Goal: Task Accomplishment & Management: Manage account settings

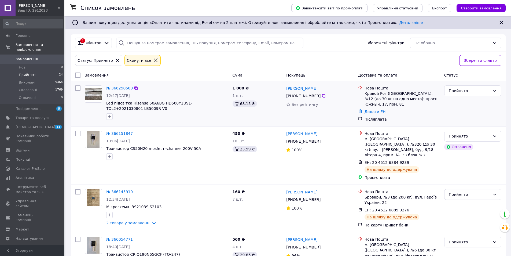
click at [113, 89] on link "№ 366290500" at bounding box center [119, 88] width 27 height 4
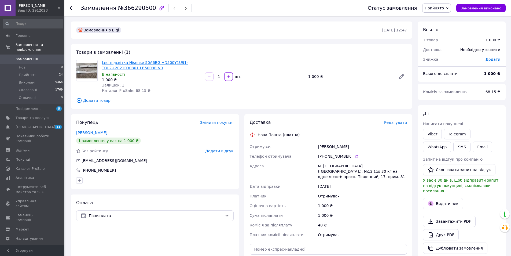
click at [103, 69] on link "Led підсвітка Hisense 50A6BG HD500Y1U91-TOL2+2021030801 LB5009R V0" at bounding box center [145, 65] width 86 height 10
drag, startPoint x: 130, startPoint y: 67, endPoint x: 165, endPoint y: 50, distance: 39.0
click at [165, 50] on div "Товари в замовленні (1) Led підсвітка Hisense 50A6BG HD500Y1U91-TOL2+2021030801…" at bounding box center [242, 76] width 342 height 65
drag, startPoint x: 155, startPoint y: 58, endPoint x: 166, endPoint y: 60, distance: 11.2
click at [167, 60] on div "Товари в замовленні (1) Led підсвітка Hisense 50A6BG HD500Y1U91-TOL2+2021030801…" at bounding box center [242, 76] width 342 height 65
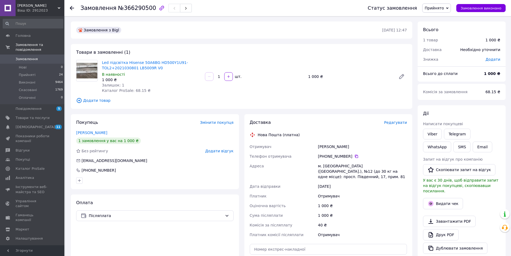
click at [149, 53] on div "Товари в замовленні (1) Led підсвітка Hisense 50A6BG HD500Y1U91-TOL2+2021030801…" at bounding box center [242, 76] width 342 height 65
drag, startPoint x: 153, startPoint y: 56, endPoint x: 177, endPoint y: 57, distance: 24.5
click at [181, 57] on div "Товари в замовленні (1) Led підсвітка Hisense 50A6BG HD500Y1U91-TOL2+2021030801…" at bounding box center [242, 76] width 342 height 65
copy link "HD500Y1U91-"
click at [39, 115] on span "Товари та послуги" at bounding box center [33, 117] width 34 height 5
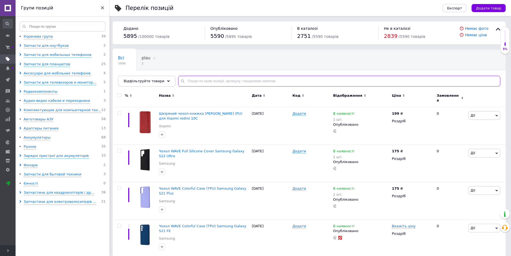
paste input "HD500Y1U91-"
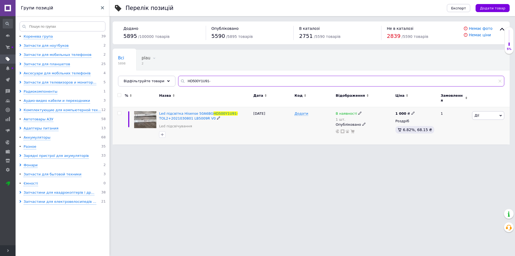
type input "HD500Y1U91-"
click at [355, 111] on div "В наявності" at bounding box center [349, 113] width 26 height 5
click at [371, 117] on li "Немає в наявності" at bounding box center [389, 121] width 51 height 8
drag, startPoint x: 375, startPoint y: 129, endPoint x: 358, endPoint y: 128, distance: 17.2
click at [358, 128] on div "В наявності 1 шт. Наявність Немає в наявності В наявності Під замовлення Готово…" at bounding box center [364, 122] width 57 height 22
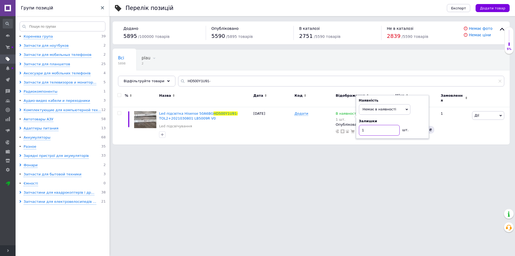
type input "0"
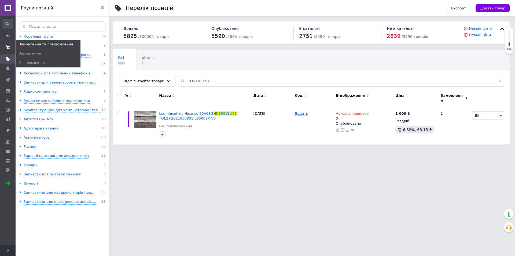
click at [10, 46] on span at bounding box center [8, 47] width 16 height 10
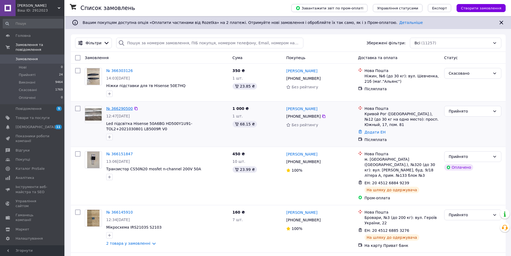
click at [118, 108] on link "№ 366290500" at bounding box center [119, 108] width 27 height 4
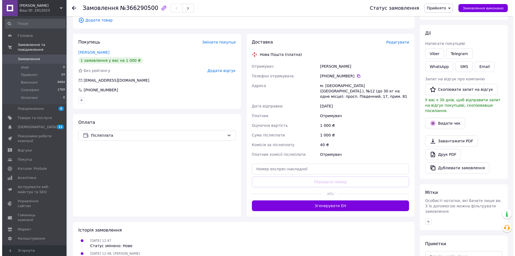
scroll to position [81, 0]
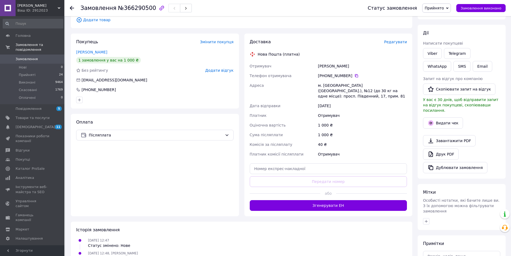
click at [399, 43] on span "Редагувати" at bounding box center [395, 42] width 23 height 4
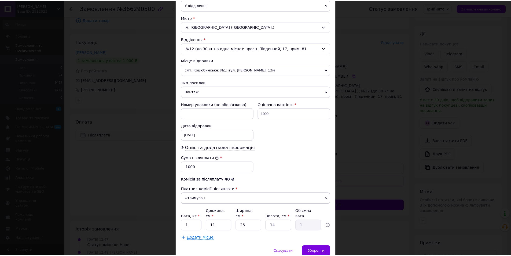
scroll to position [154, 0]
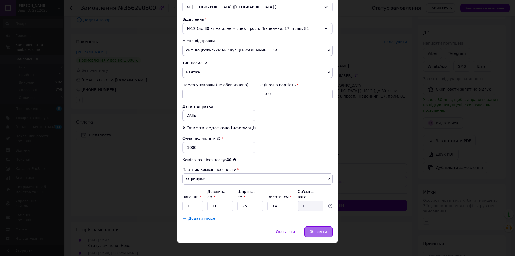
click at [323, 229] on div "Зберегти" at bounding box center [319, 231] width 28 height 11
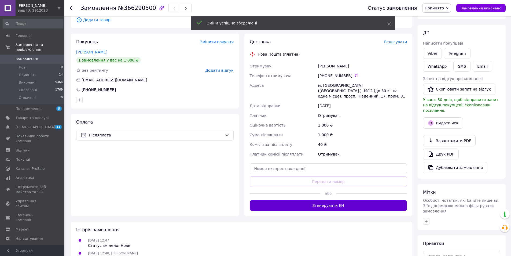
click at [351, 200] on button "Згенерувати ЕН" at bounding box center [329, 205] width 158 height 11
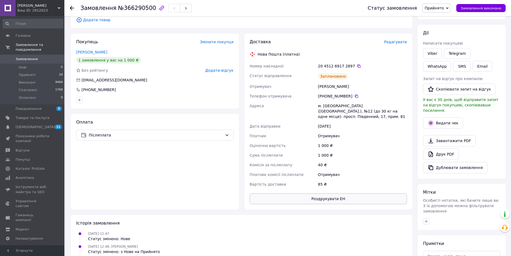
click at [337, 194] on button "Роздрукувати ЕН" at bounding box center [329, 198] width 158 height 11
